Goal: Information Seeking & Learning: Learn about a topic

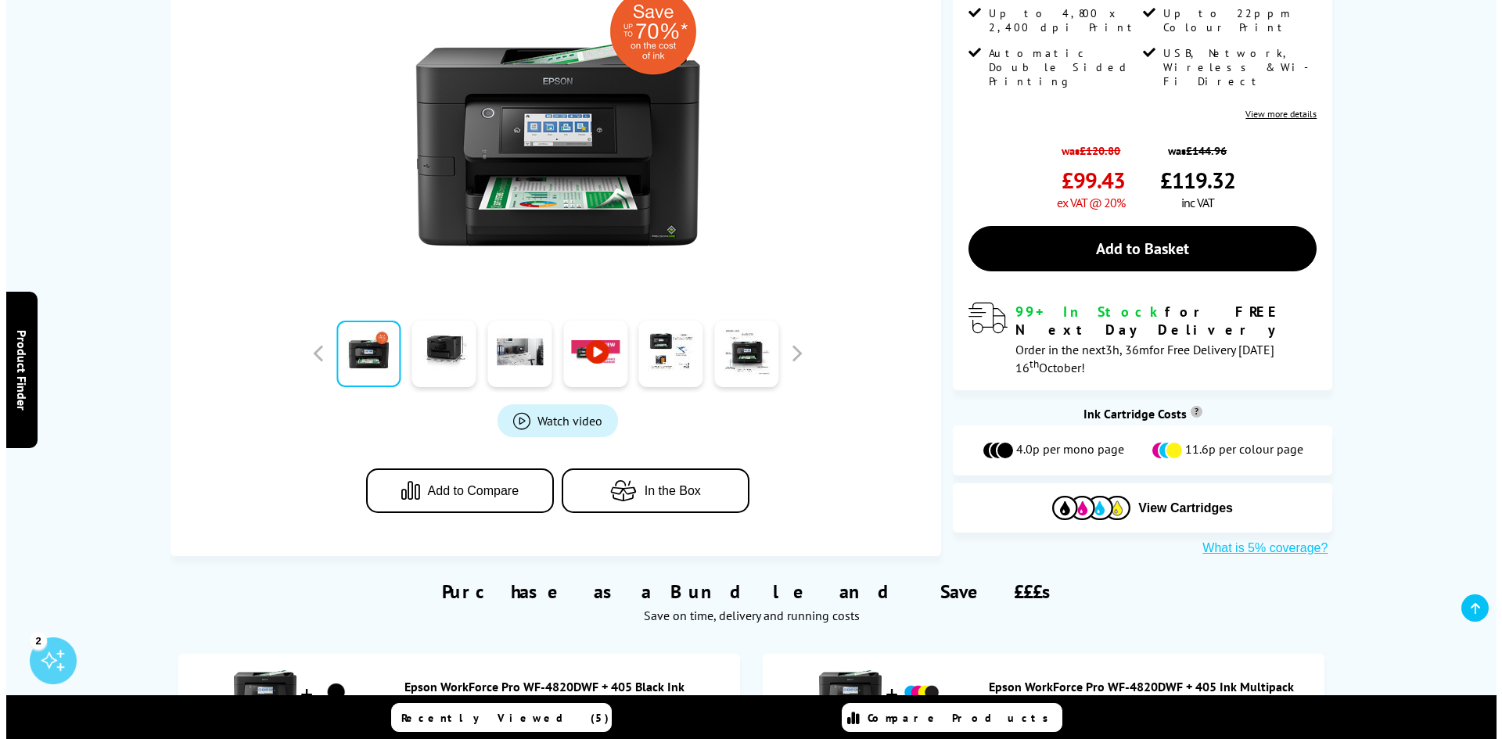
scroll to position [235, 0]
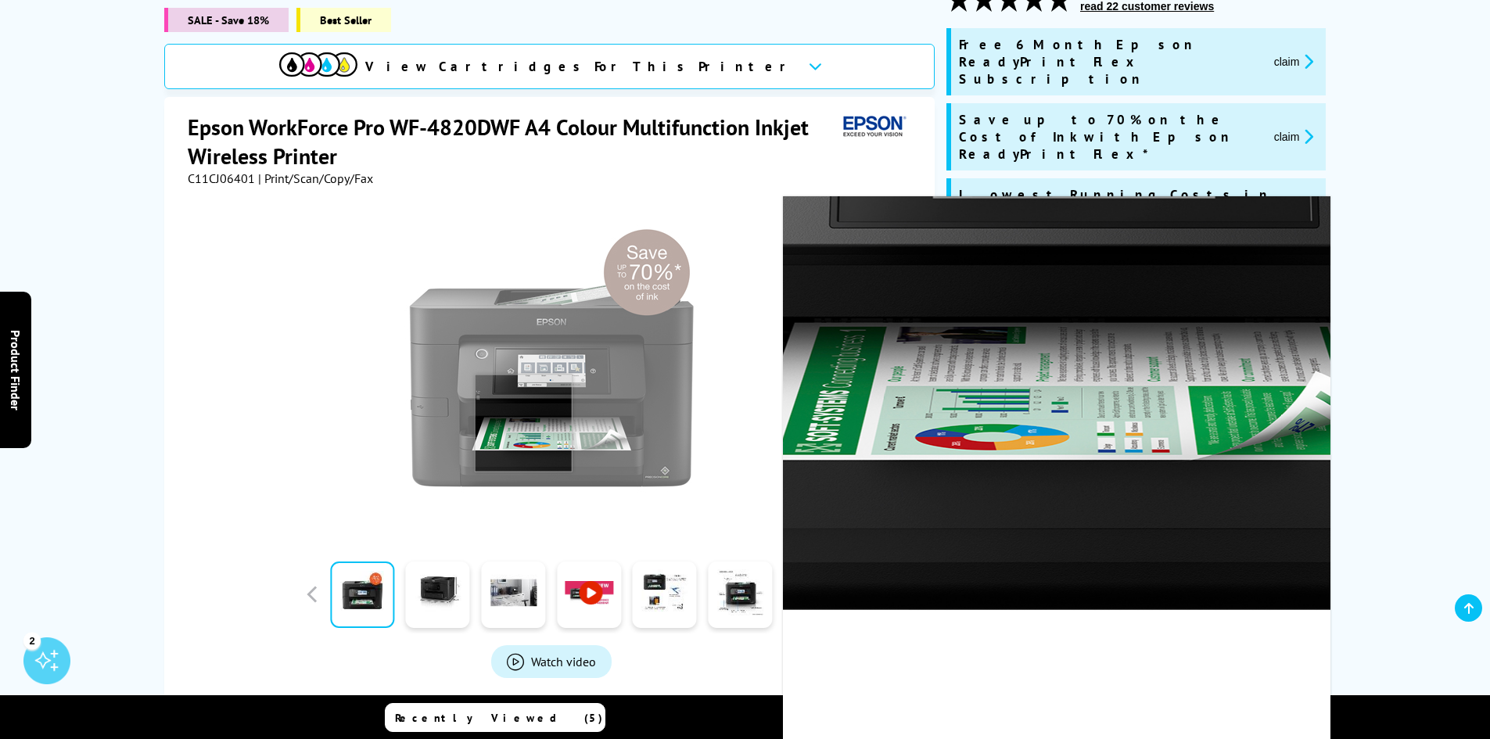
click at [523, 402] on img at bounding box center [551, 370] width 307 height 307
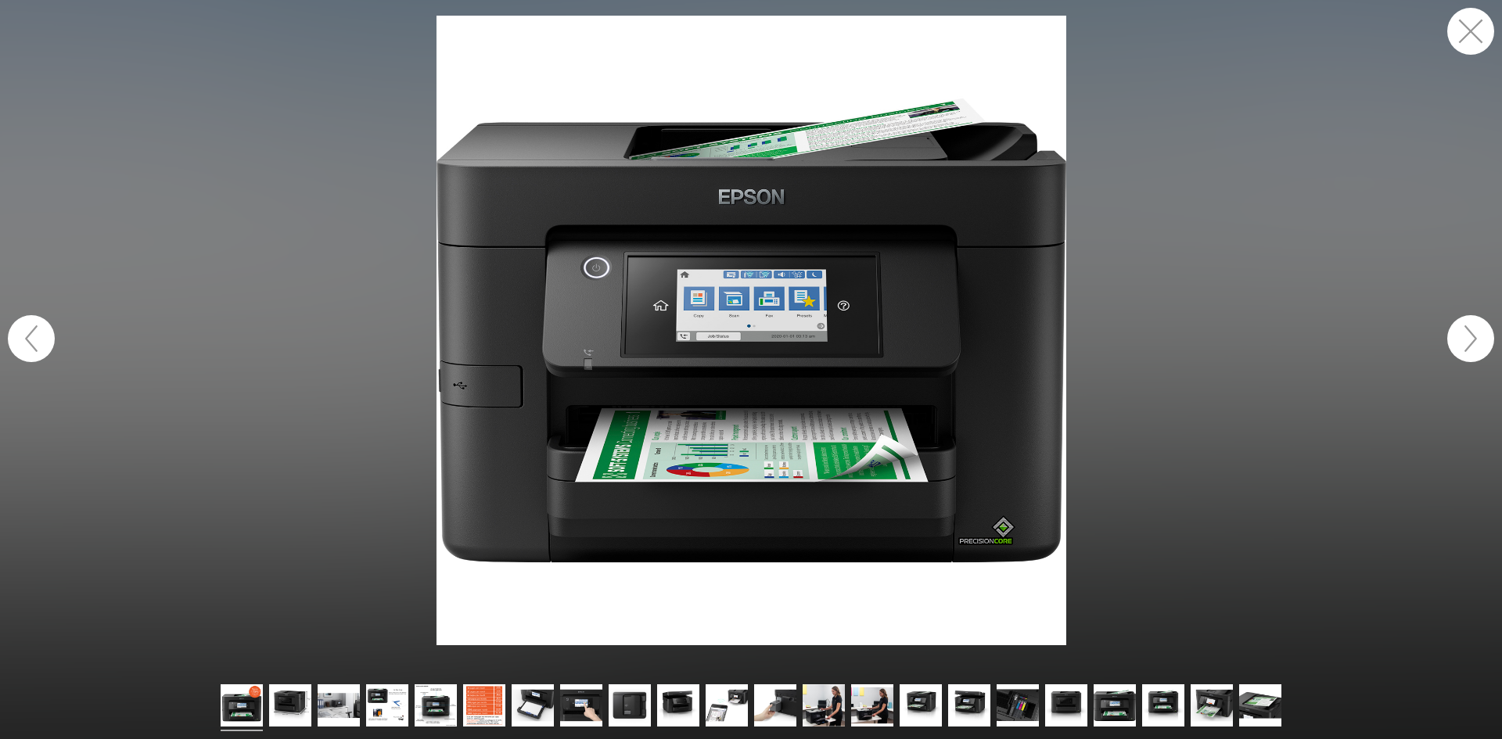
click at [644, 303] on img at bounding box center [751, 331] width 630 height 630
